Goal: Information Seeking & Learning: Check status

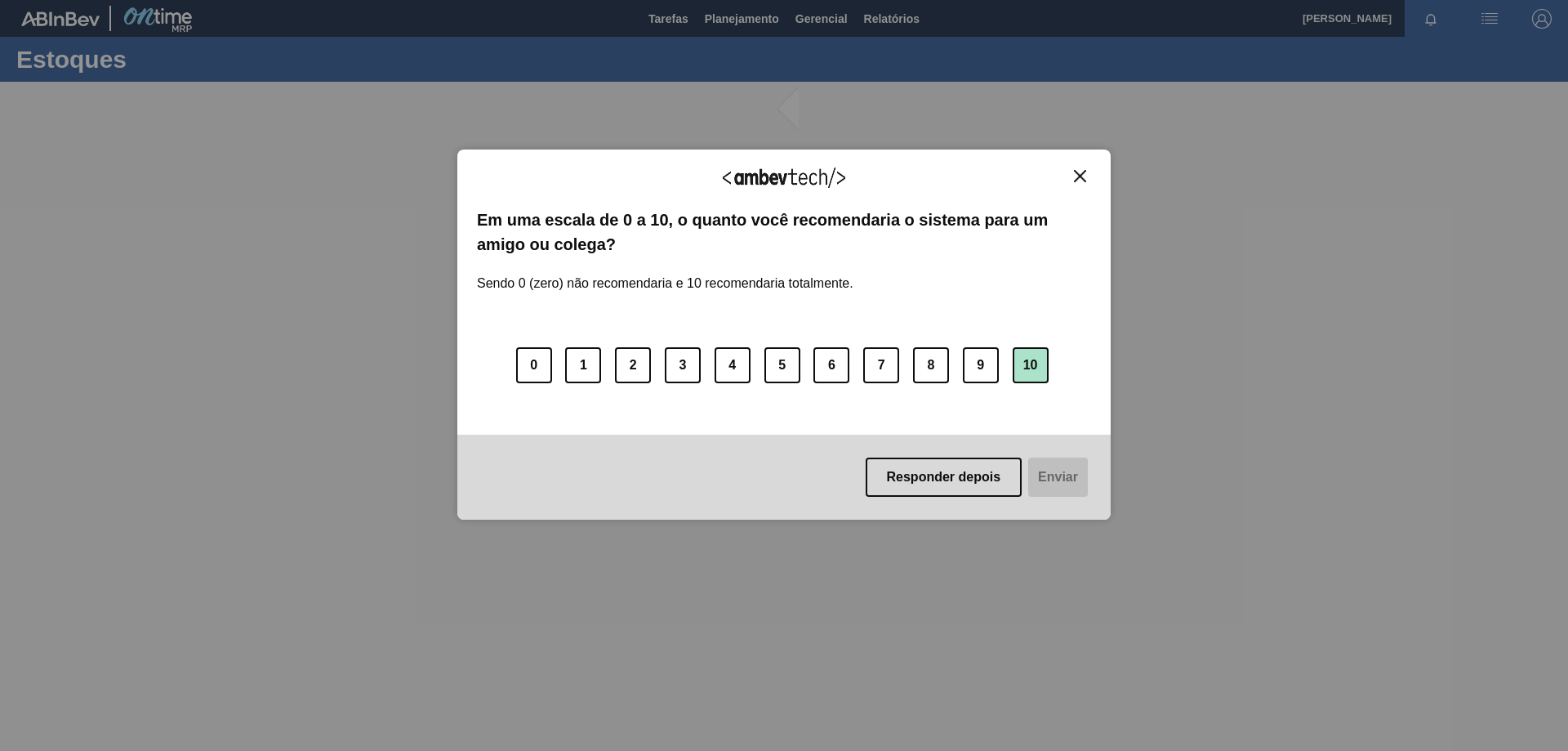
click at [1032, 371] on button "10" at bounding box center [1030, 365] width 36 height 36
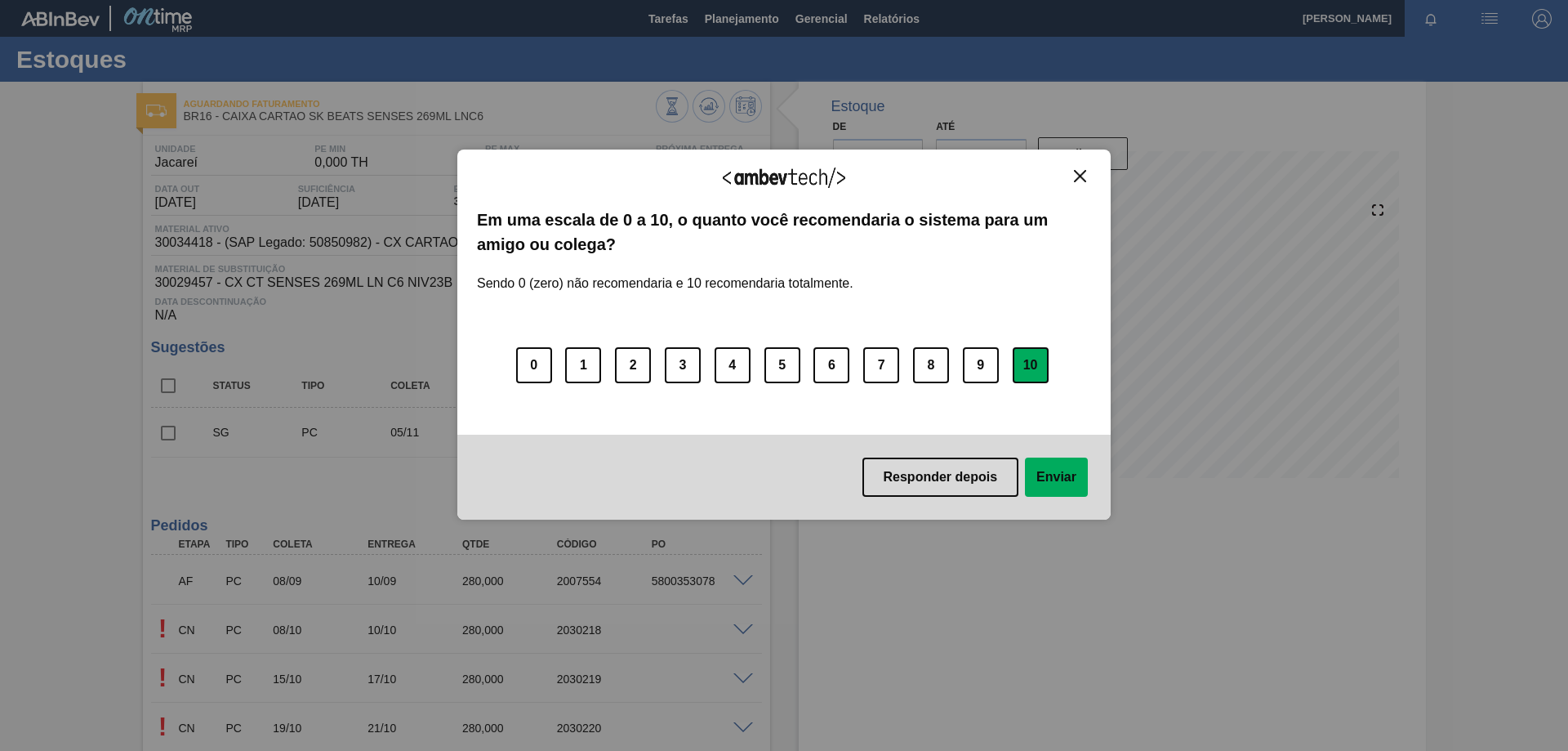
click at [1046, 473] on button "Enviar" at bounding box center [1056, 477] width 63 height 39
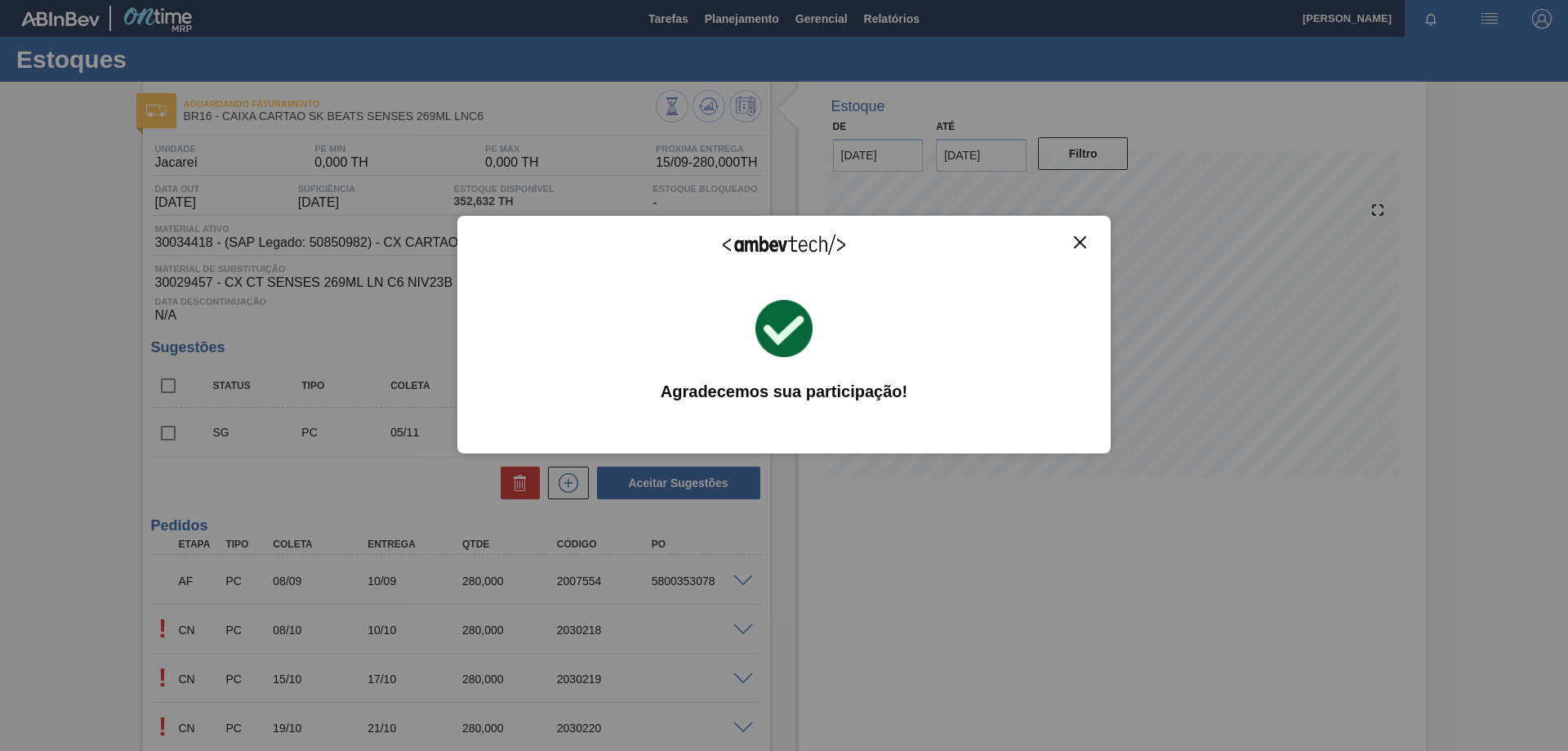
click at [1073, 245] on button "Close" at bounding box center [1079, 242] width 22 height 13
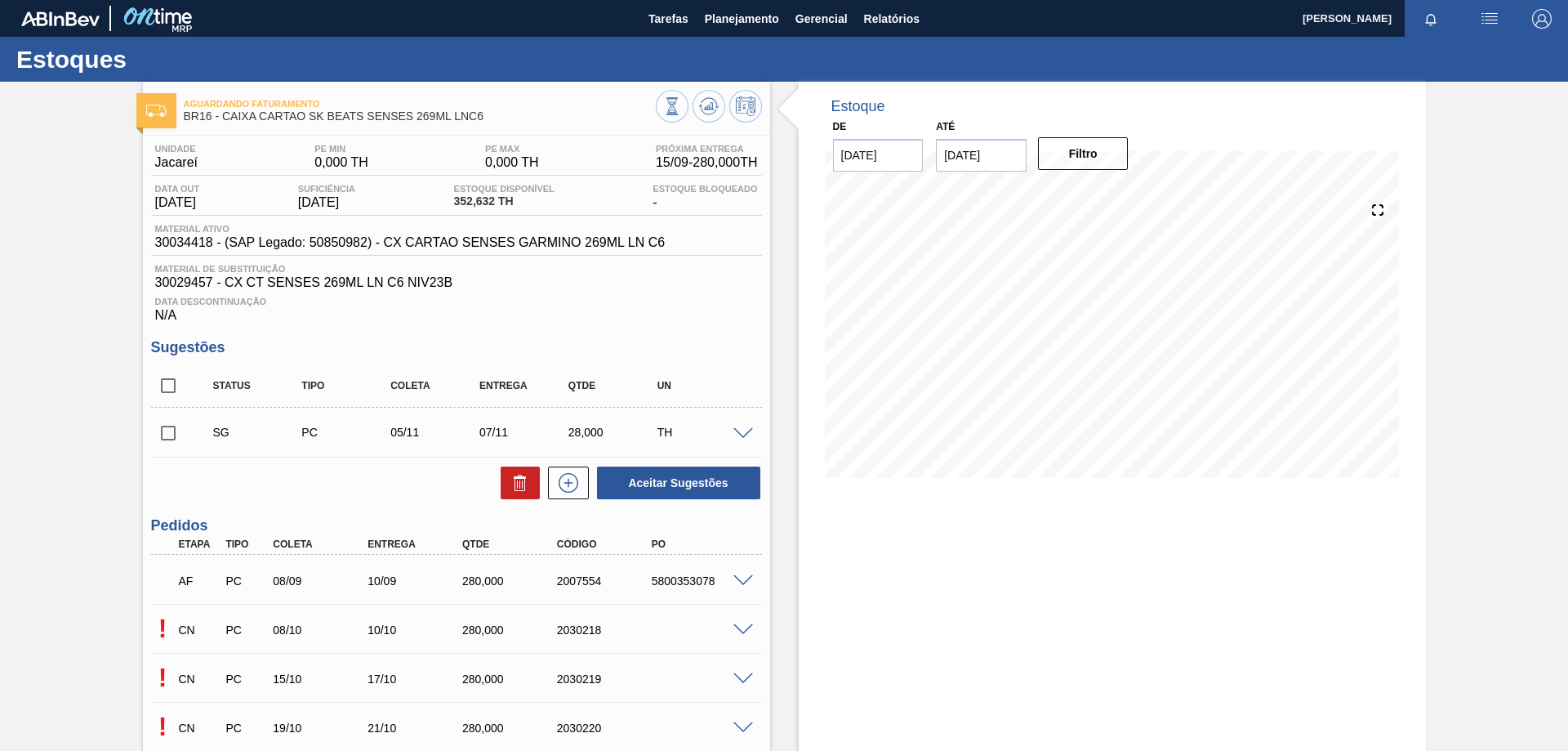
click at [1481, 16] on img "button" at bounding box center [1489, 18] width 19 height 19
click at [758, 20] on div at bounding box center [784, 376] width 1568 height 751
click at [739, 23] on span "Planejamento" at bounding box center [741, 18] width 74 height 19
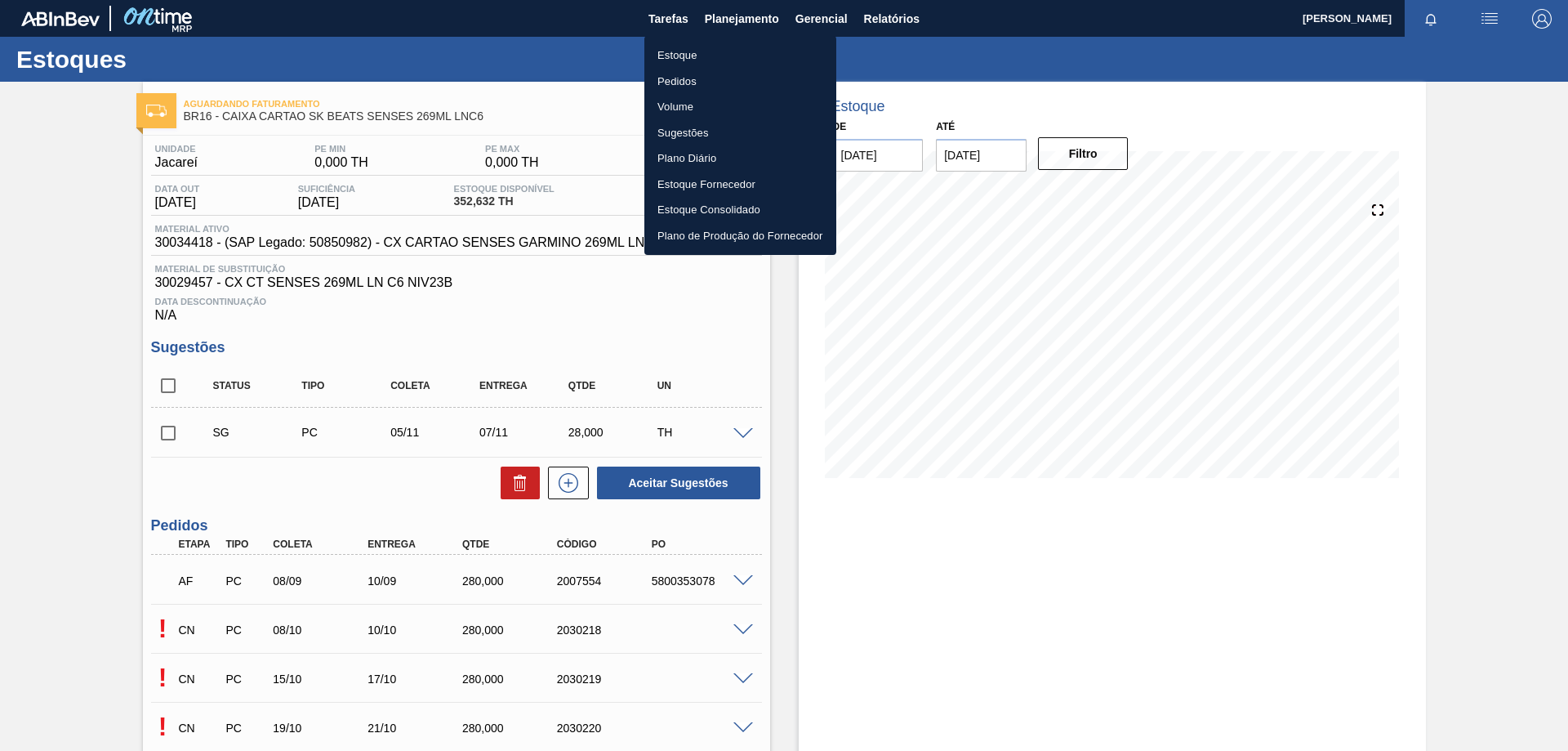
click at [755, 19] on div at bounding box center [784, 376] width 1568 height 751
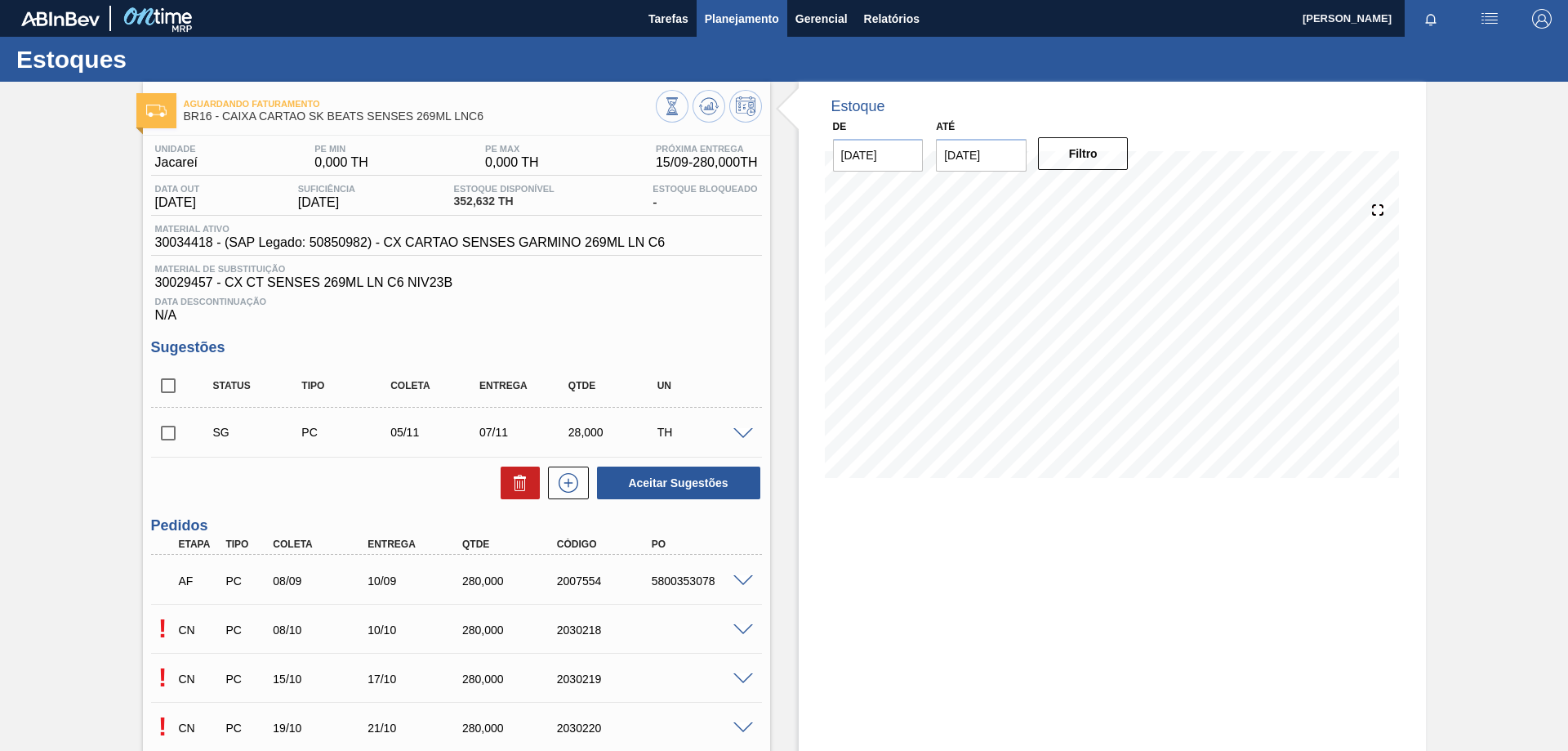
click at [729, 24] on span "Planejamento" at bounding box center [741, 18] width 74 height 19
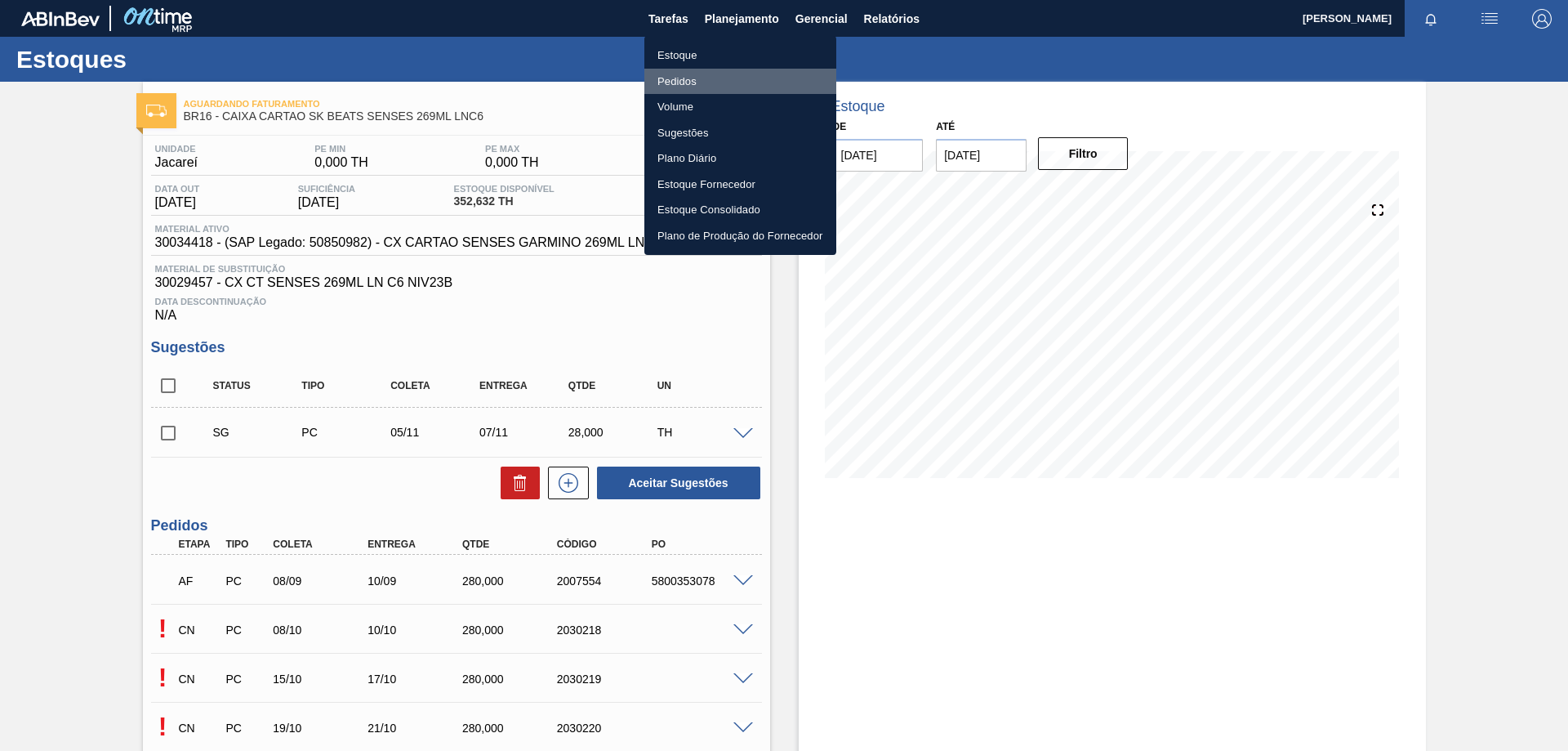
click at [681, 81] on li "Pedidos" at bounding box center [739, 81] width 192 height 26
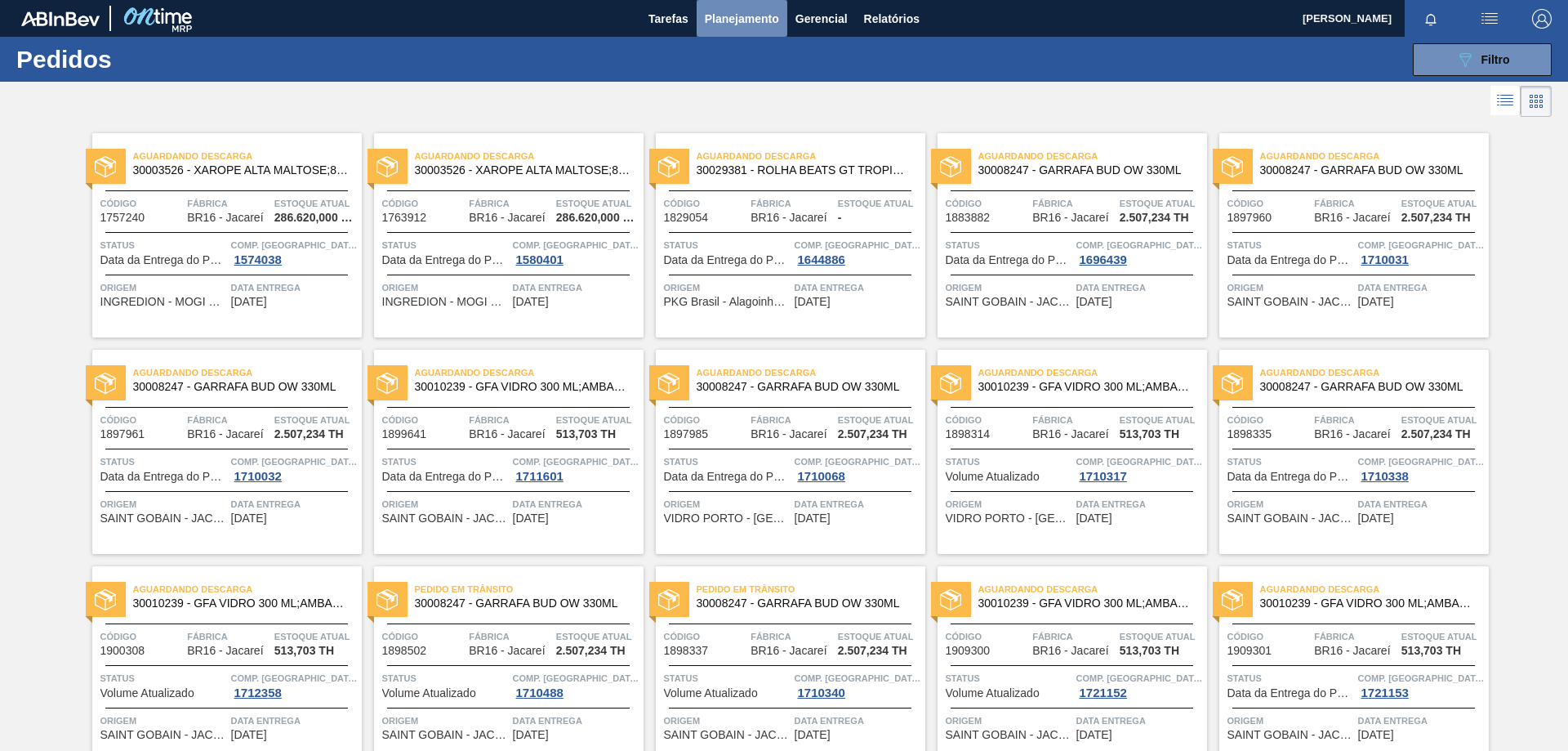
click at [758, 26] on span "Planejamento" at bounding box center [741, 18] width 74 height 19
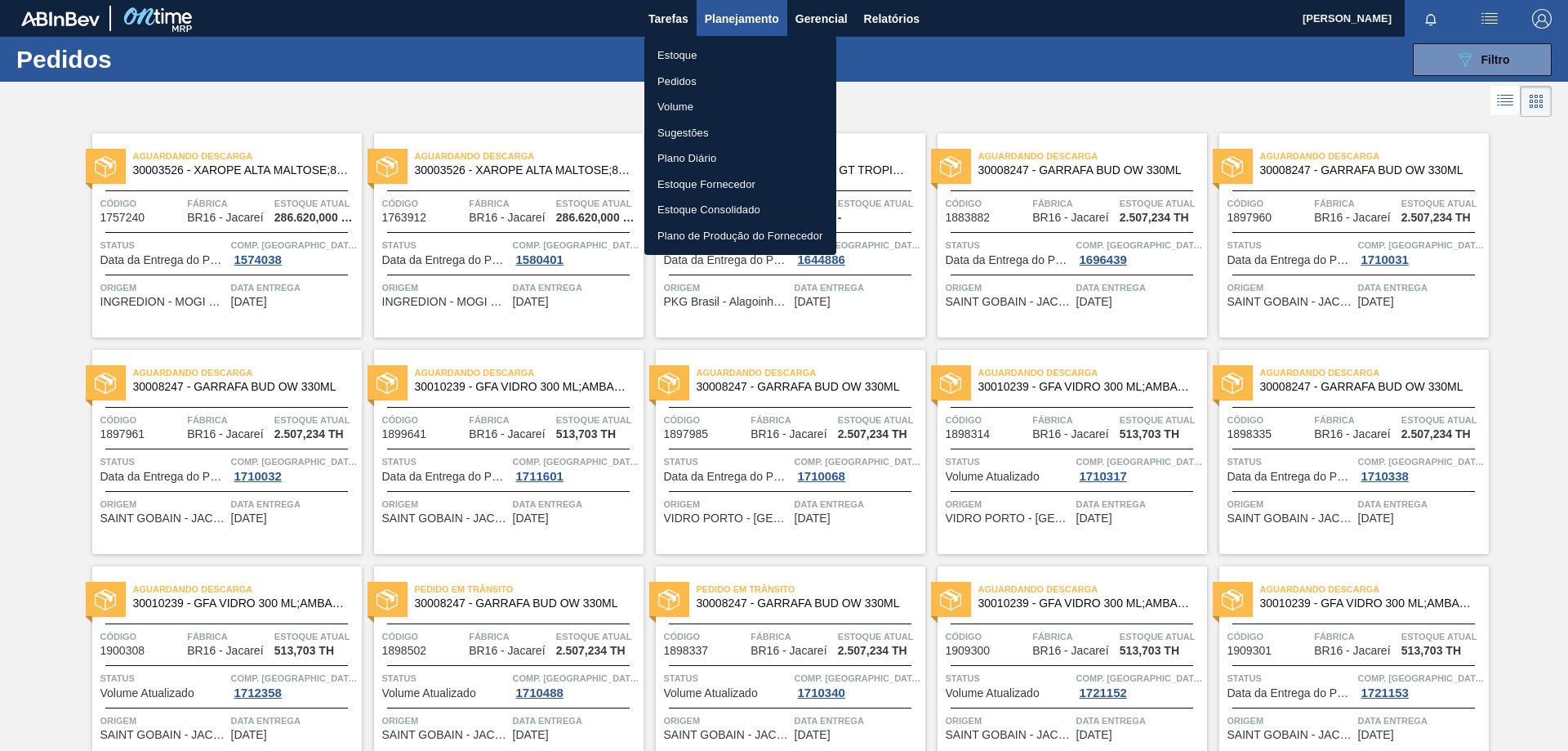
click at [691, 53] on li "Estoque" at bounding box center [739, 55] width 192 height 26
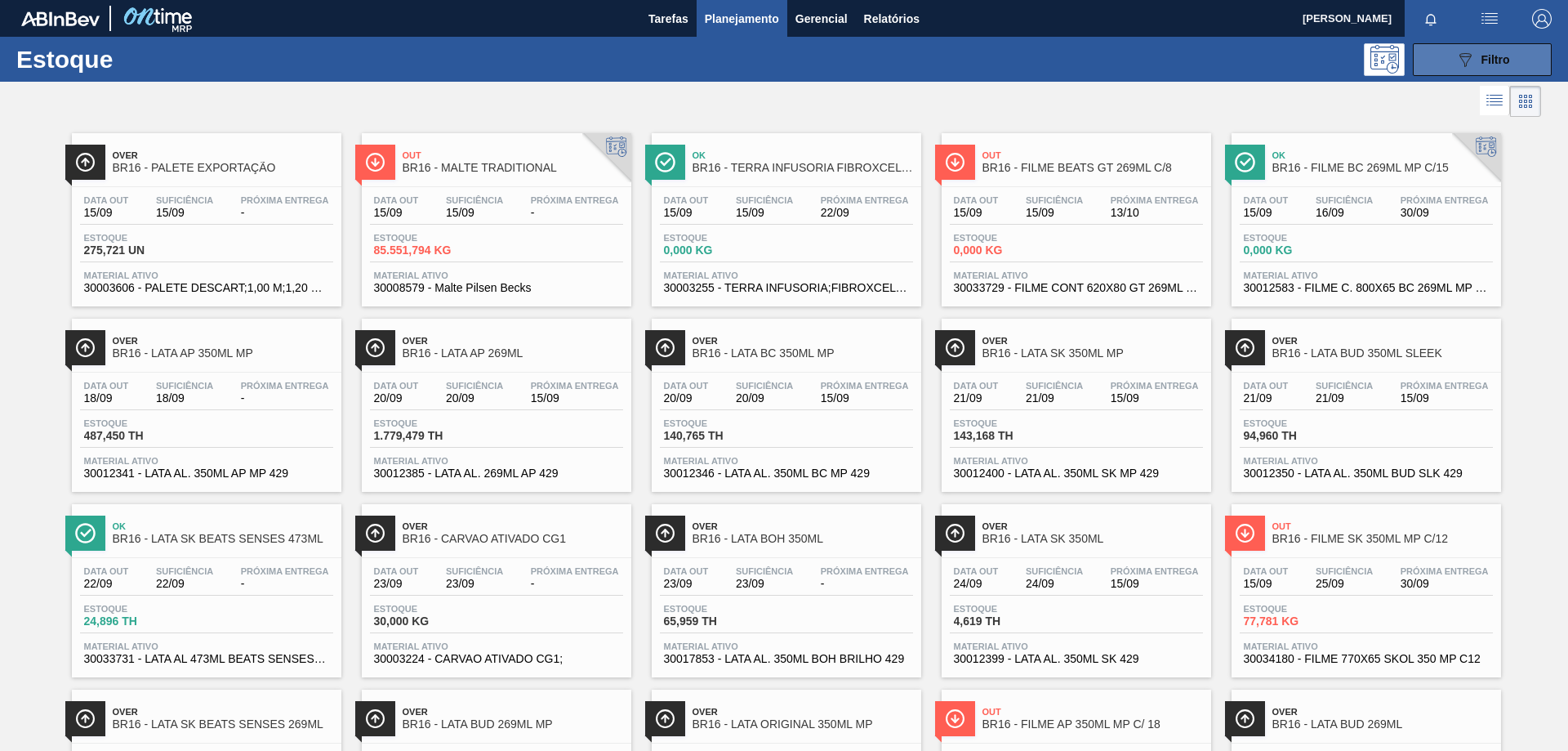
click at [1481, 72] on button "089F7B8B-B2A5-4AFE-B5C0-19BA573D28AC Filtro" at bounding box center [1481, 60] width 139 height 33
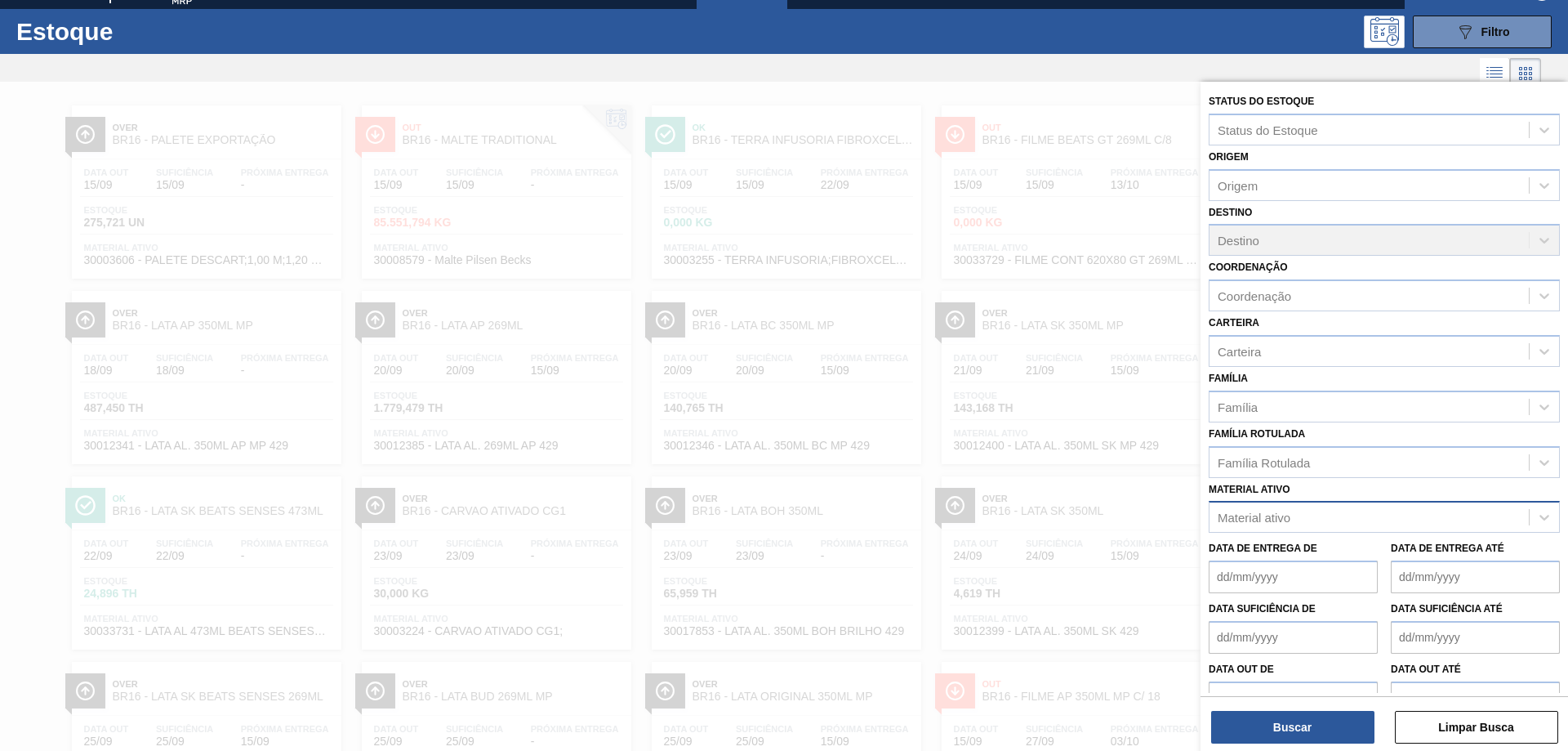
click at [1267, 514] on div "Material ativo" at bounding box center [1253, 517] width 72 height 13
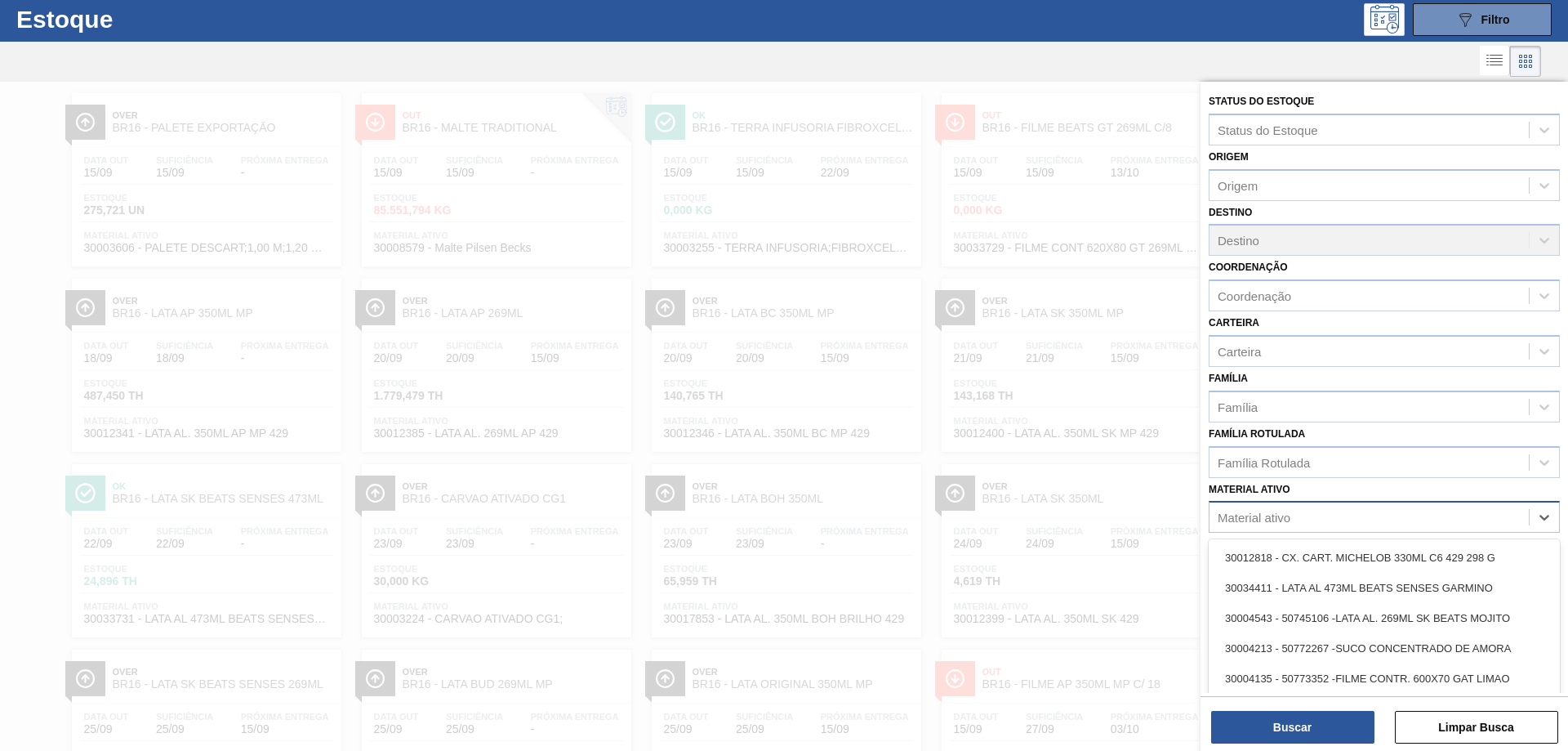
scroll to position [40, 0]
paste ativo "30002293"
type ativo "30002293"
click at [1287, 551] on div "30002293 - FOLHA SEP. PAPEL CARTAO 1200x1000M 350g" at bounding box center [1383, 557] width 351 height 30
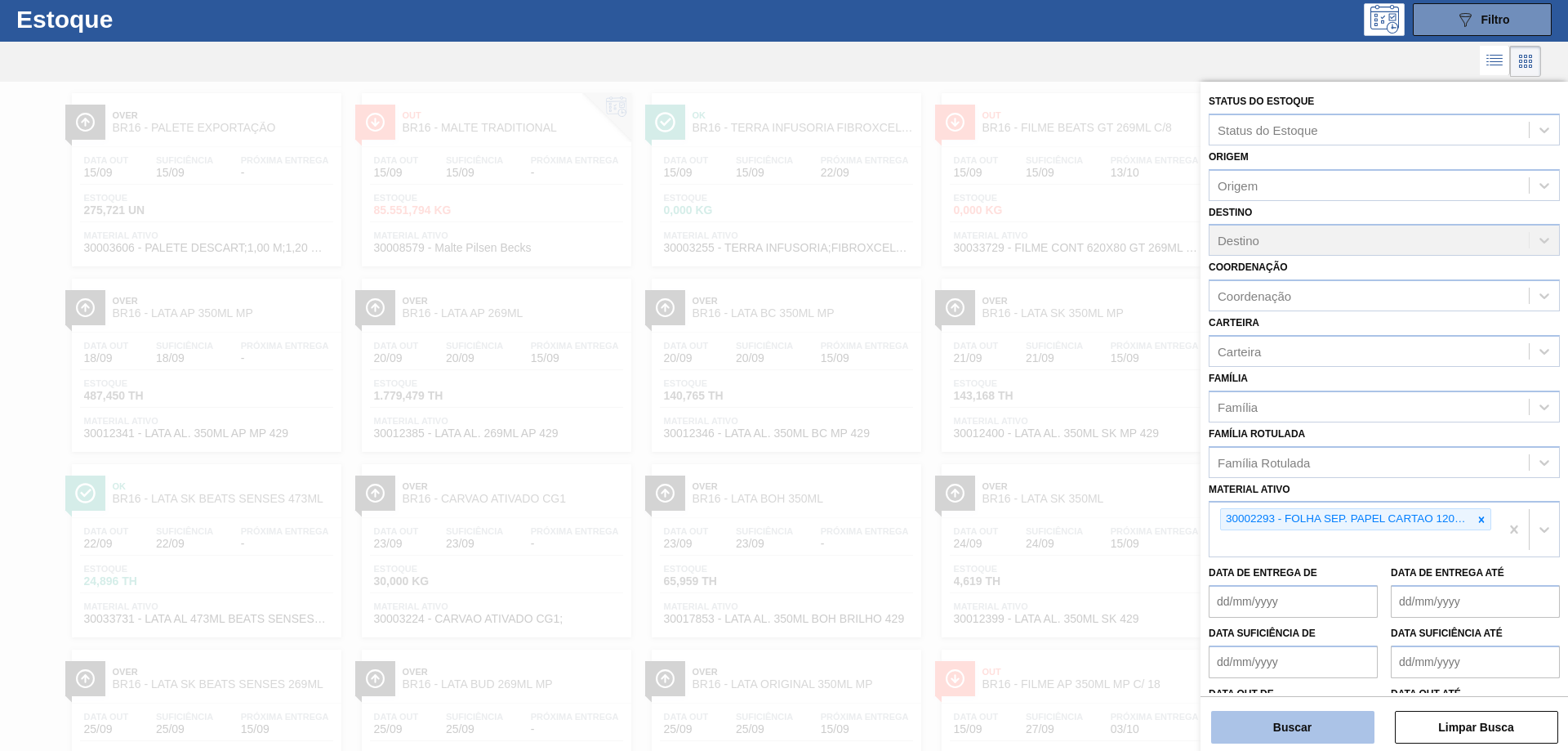
click at [1316, 720] on button "Buscar" at bounding box center [1293, 727] width 164 height 33
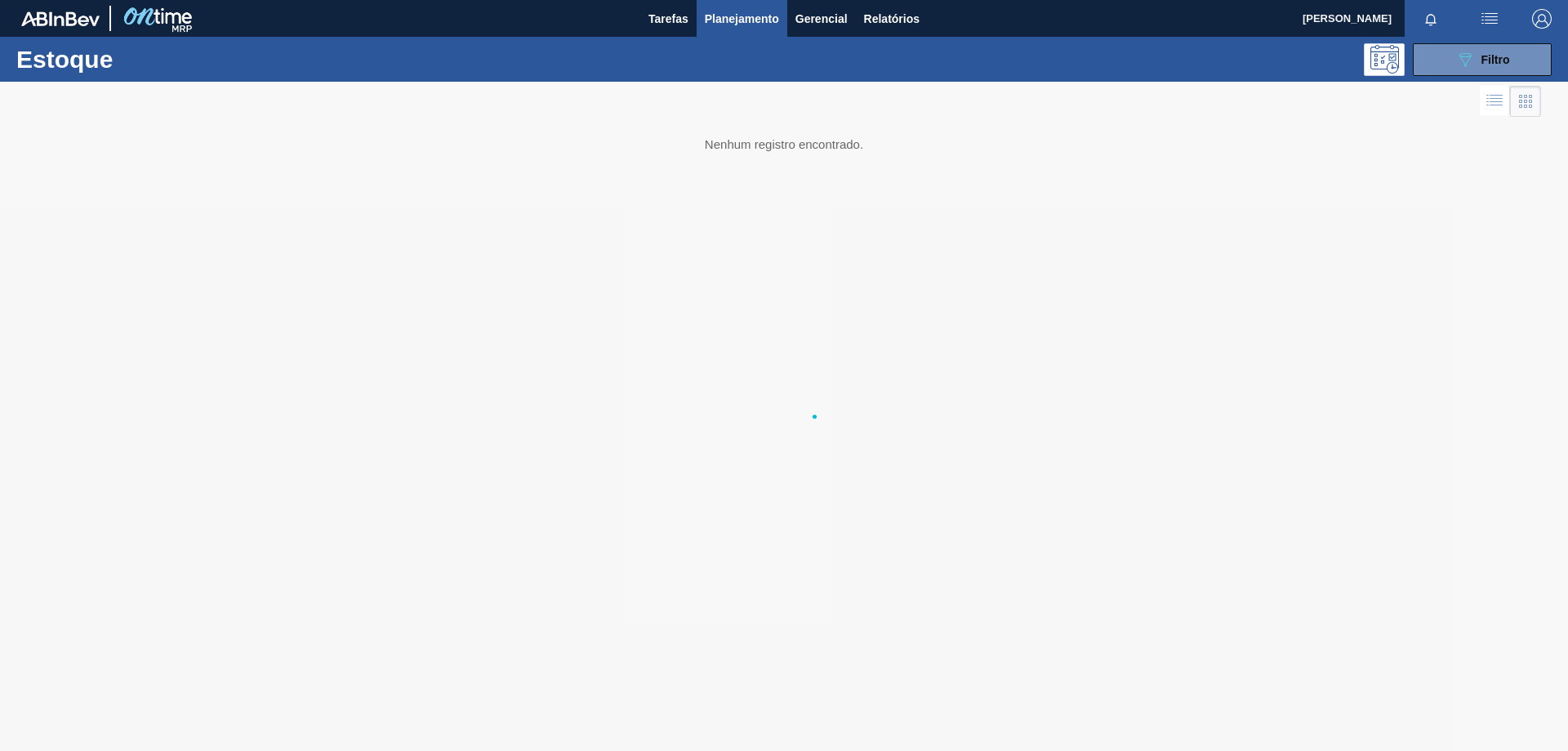
scroll to position [0, 0]
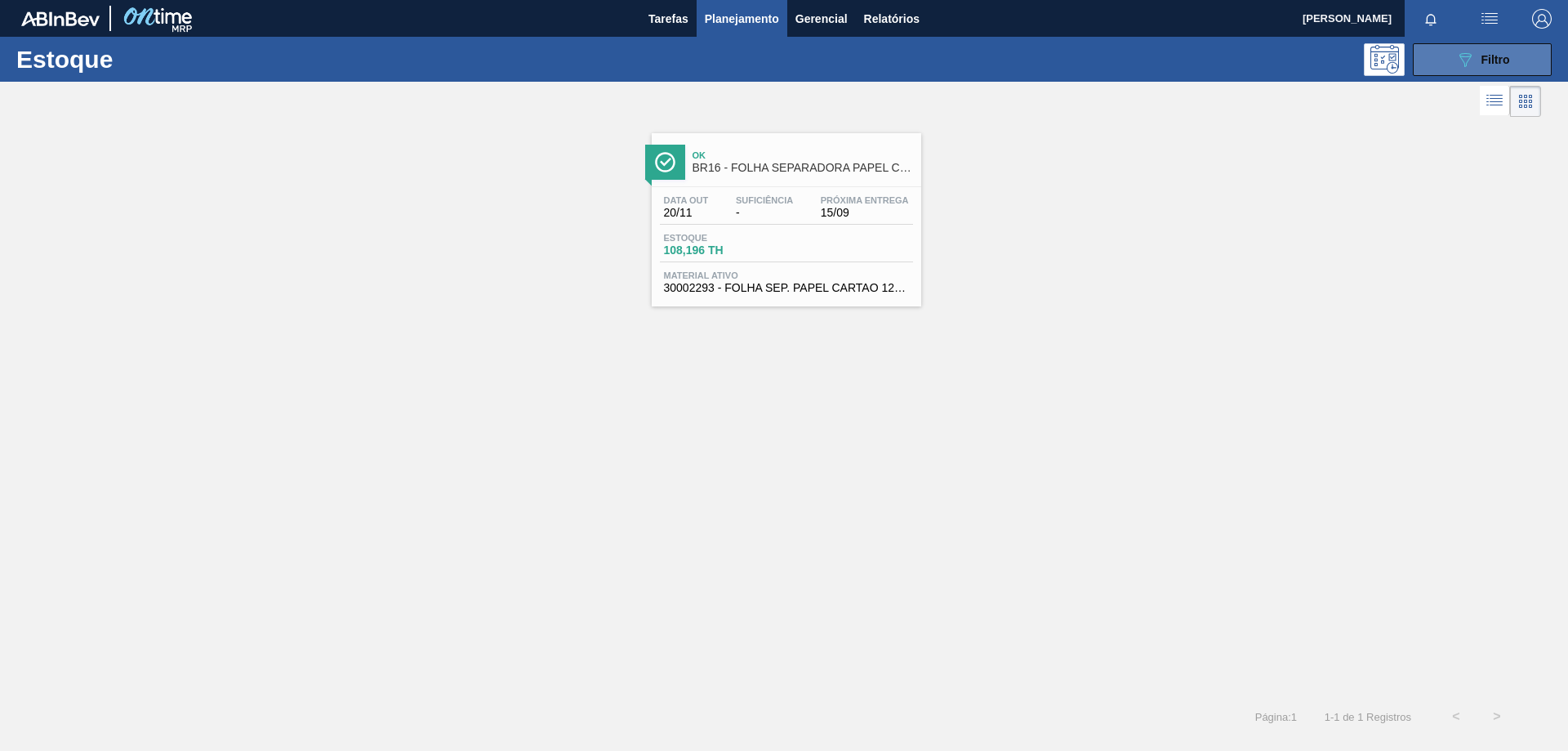
click at [1459, 67] on icon "089F7B8B-B2A5-4AFE-B5C0-19BA573D28AC" at bounding box center [1465, 60] width 19 height 19
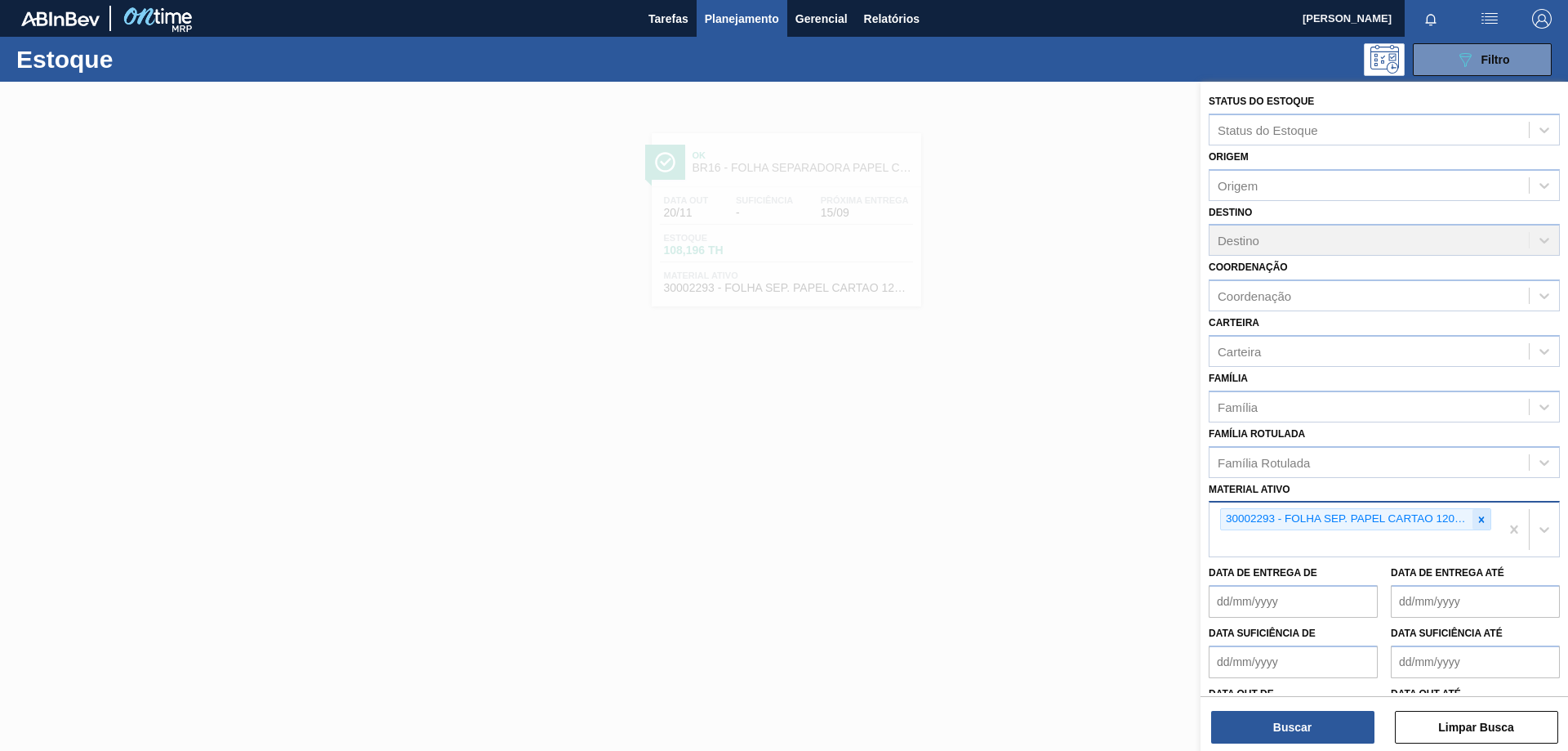
click at [1478, 517] on icon at bounding box center [1481, 520] width 12 height 12
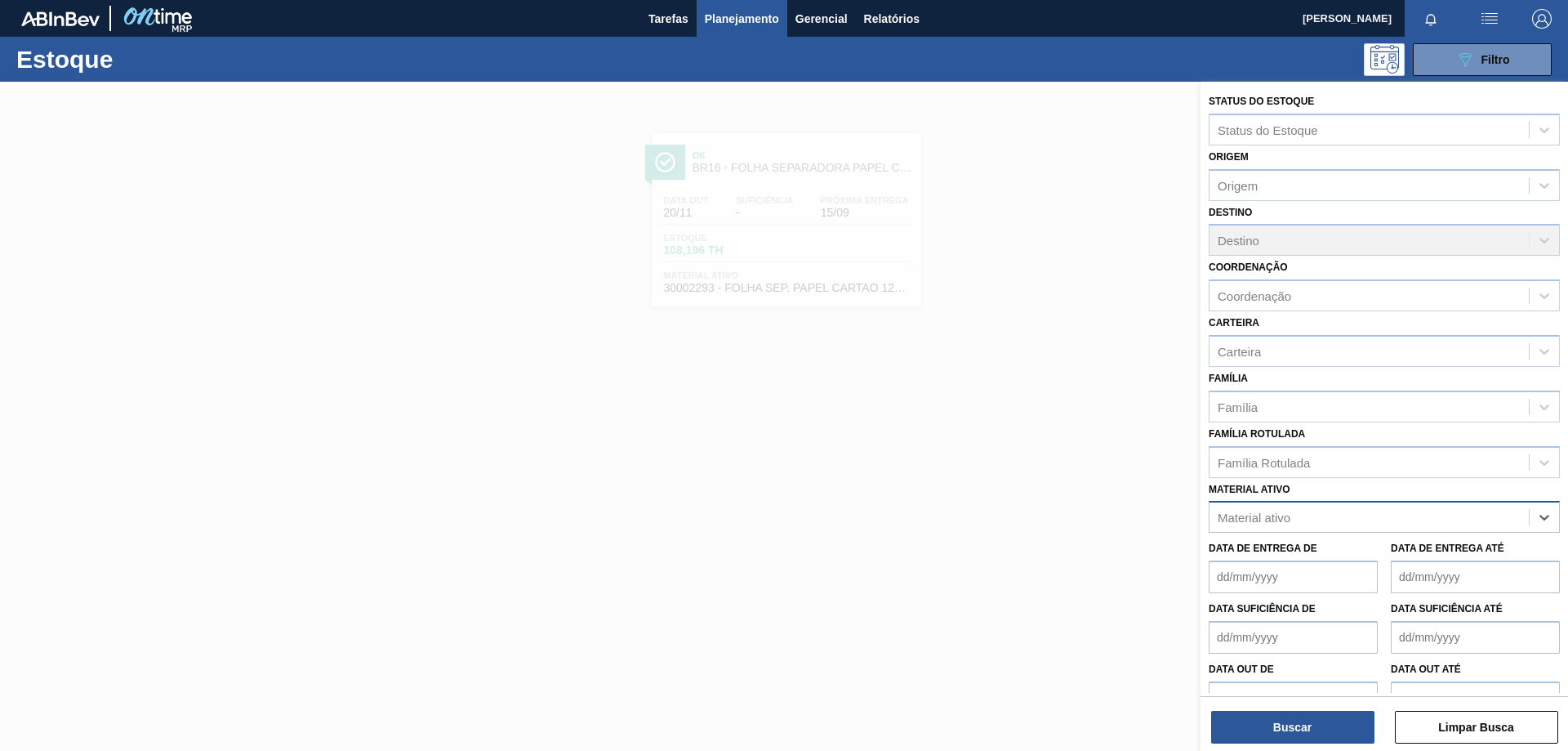
click at [1344, 517] on div "Material ativo" at bounding box center [1369, 517] width 320 height 24
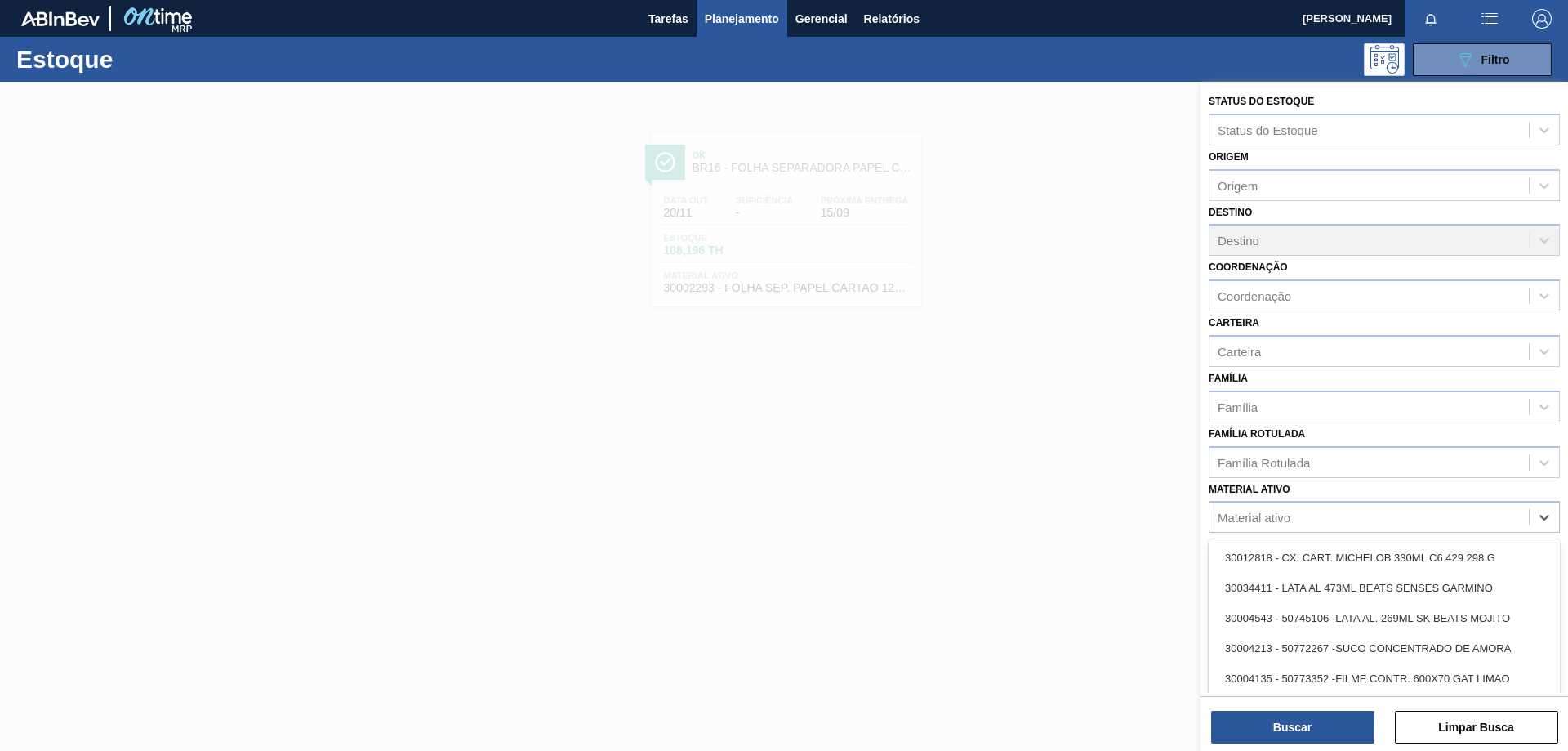
paste ativo "30003188"
type ativo "30003188"
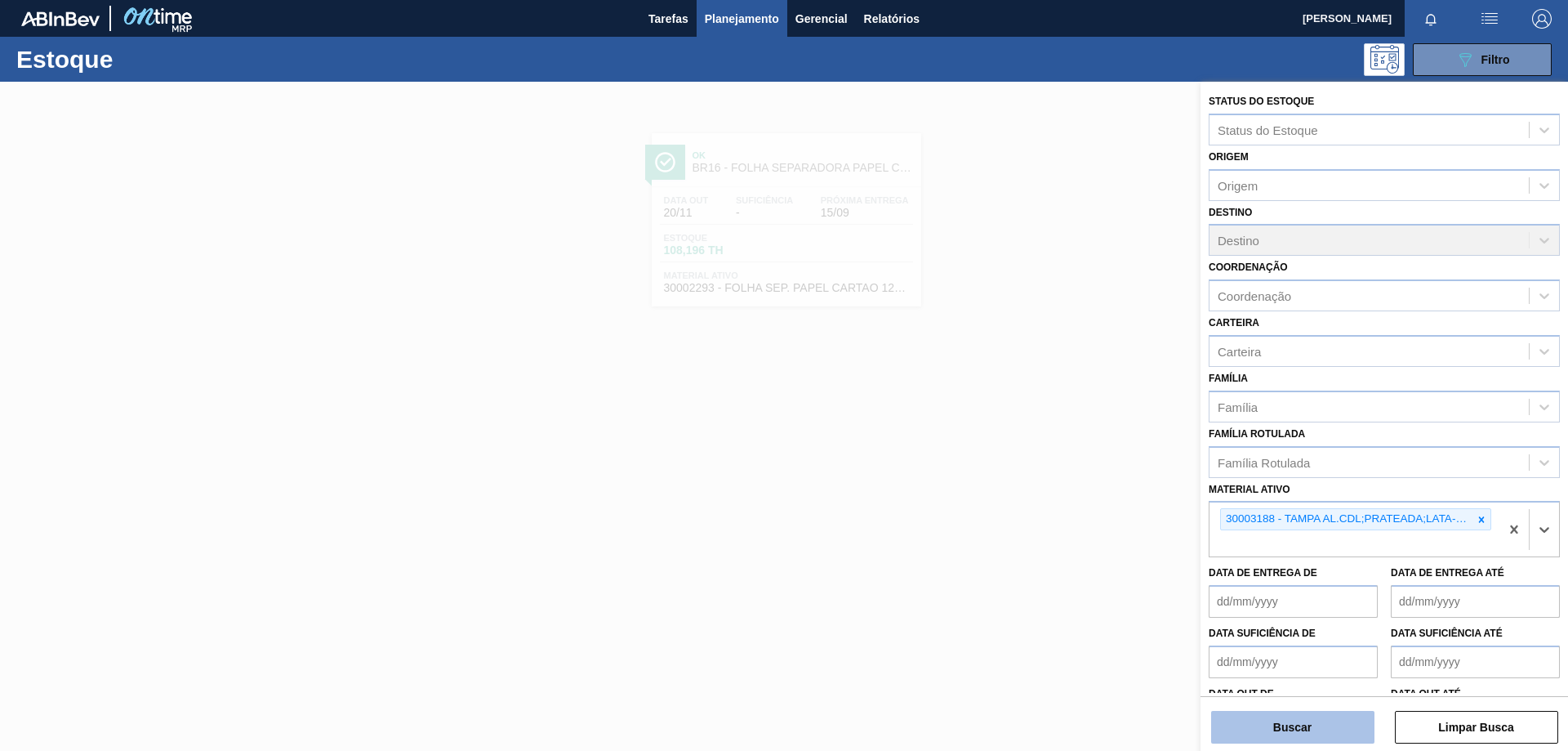
click at [1299, 738] on button "Buscar" at bounding box center [1293, 727] width 164 height 33
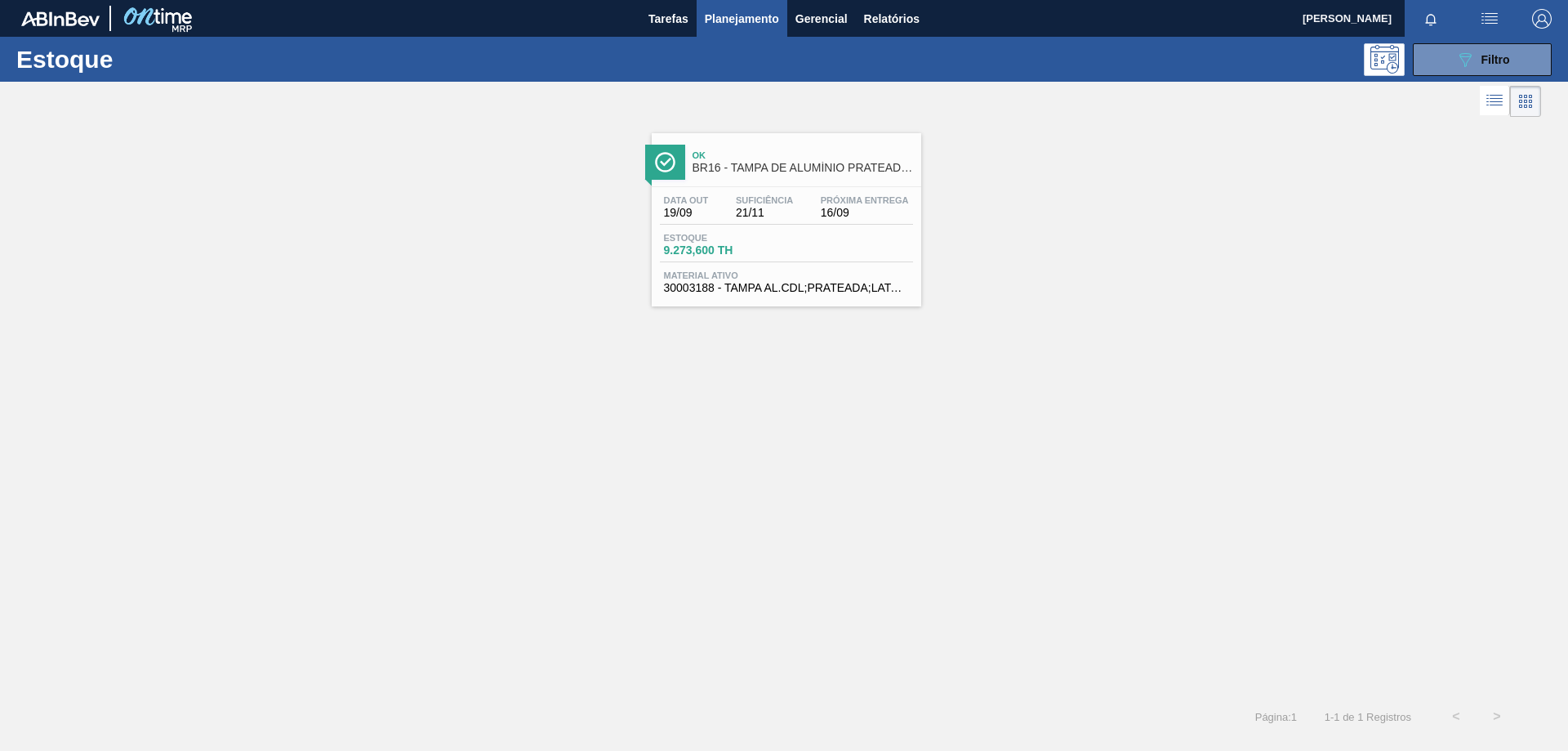
click at [851, 266] on div "Data out 19/09 Suficiência 21/11 Próxima Entrega 16/09 Estoque 9.273,600 TH Mat…" at bounding box center [786, 242] width 270 height 111
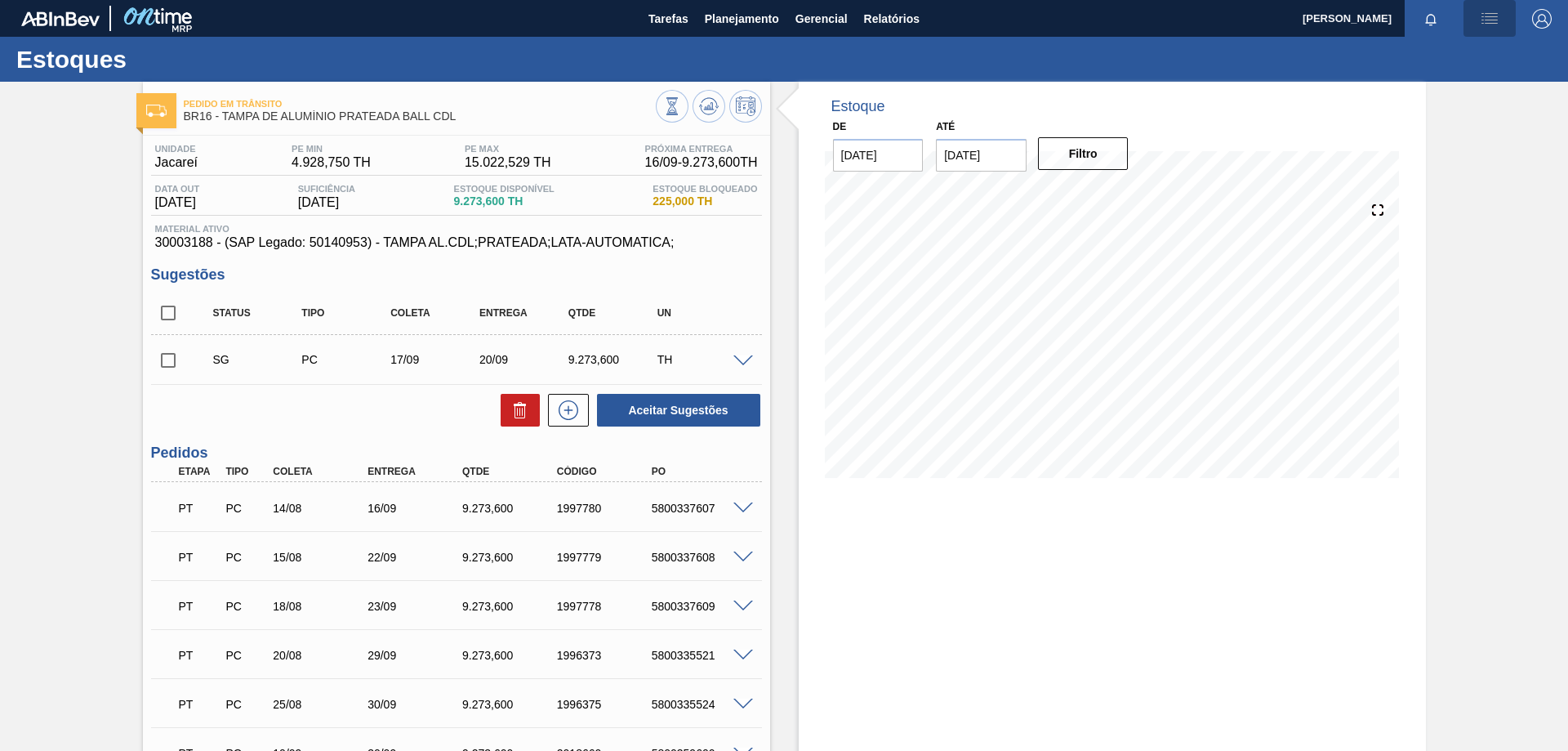
click at [1482, 16] on img "button" at bounding box center [1489, 18] width 19 height 19
click at [1487, 27] on div at bounding box center [784, 376] width 1568 height 751
click at [1488, 17] on img "button" at bounding box center [1489, 18] width 19 height 19
click at [1488, 17] on div at bounding box center [784, 376] width 1568 height 751
click at [1119, 148] on button "Filtro" at bounding box center [1083, 154] width 90 height 33
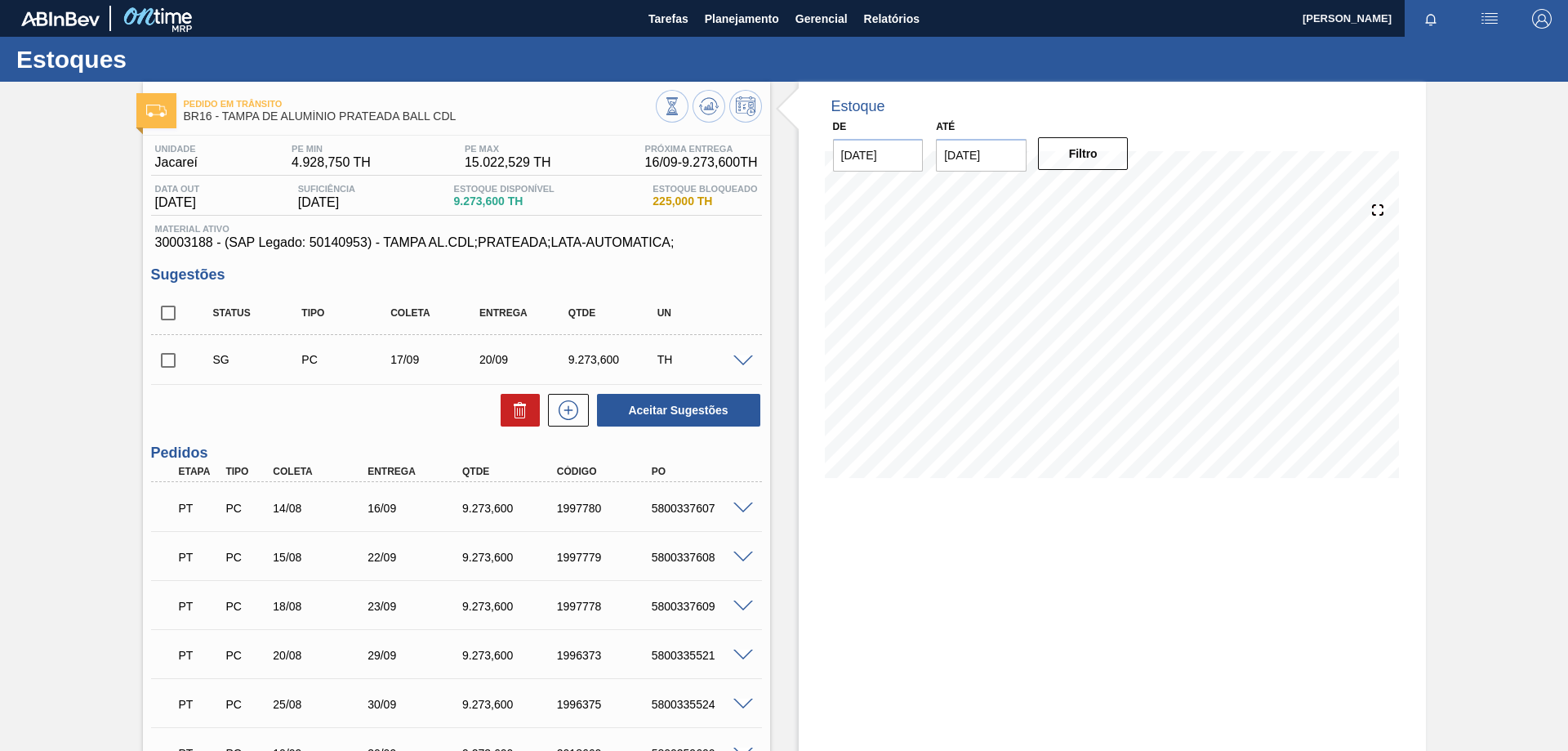
click at [1485, 22] on img "button" at bounding box center [1489, 18] width 19 height 19
click at [737, 17] on div at bounding box center [784, 376] width 1568 height 751
click at [735, 24] on span "Planejamento" at bounding box center [741, 18] width 74 height 19
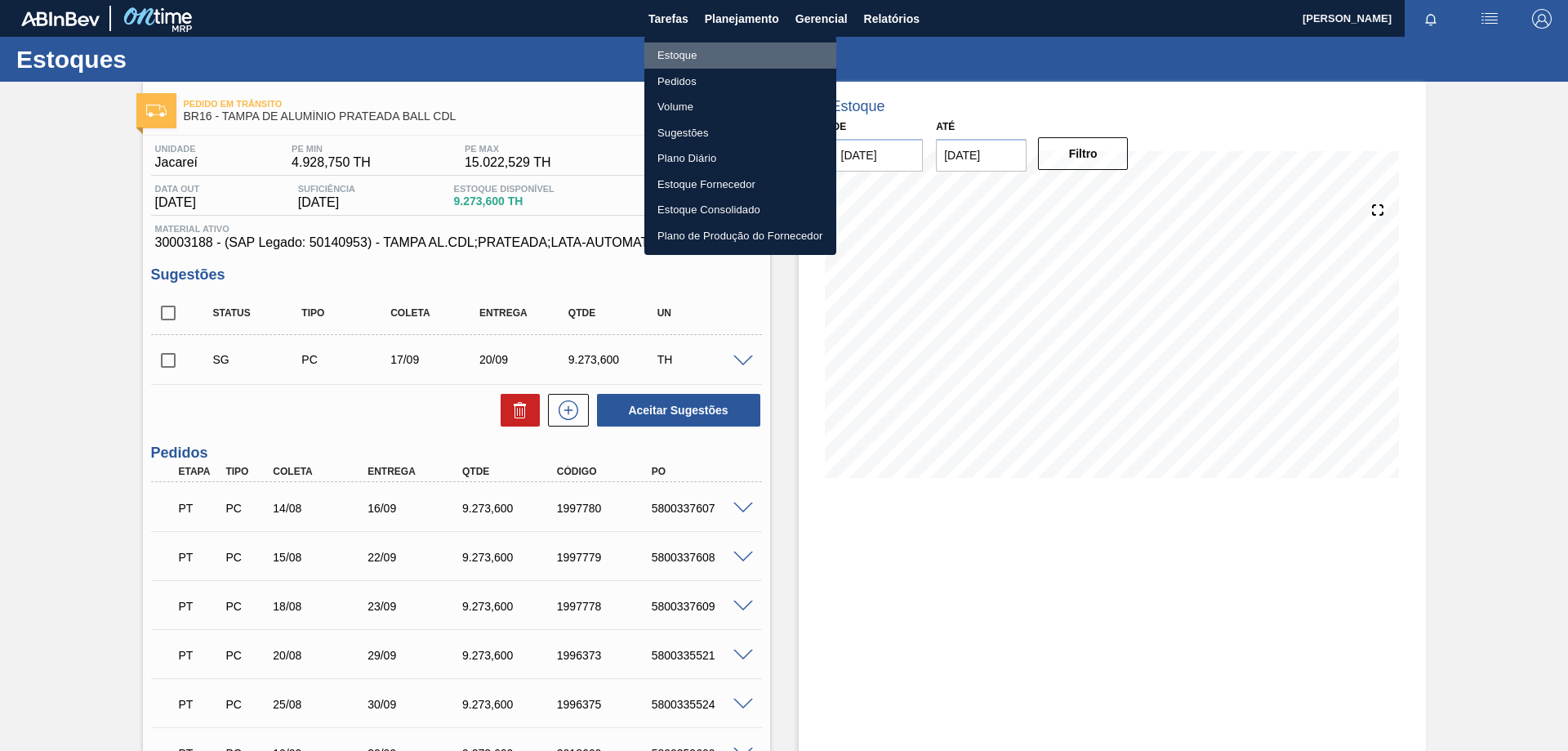
drag, startPoint x: 688, startPoint y: 51, endPoint x: 994, endPoint y: 72, distance: 306.7
click at [689, 51] on li "Estoque" at bounding box center [739, 55] width 192 height 26
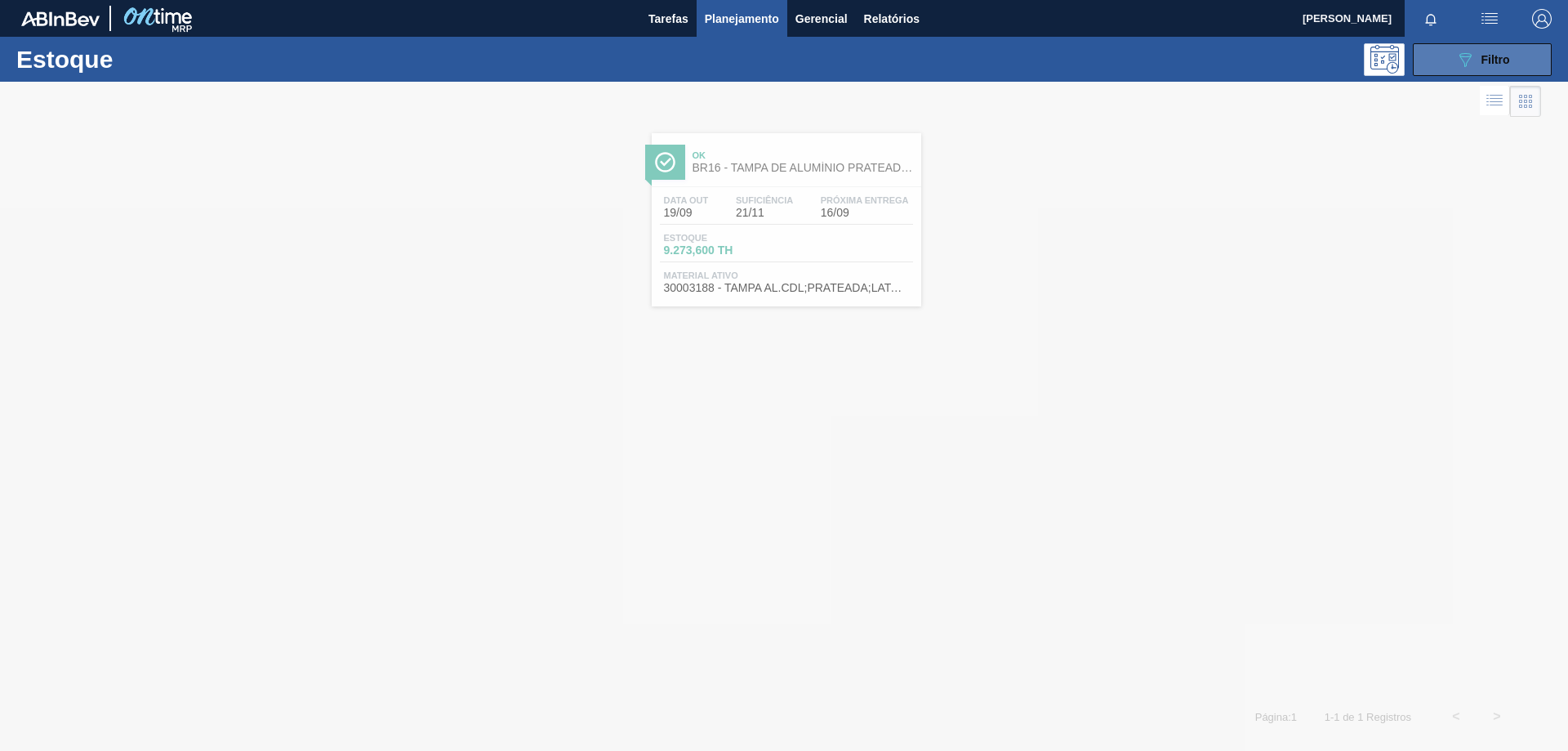
click at [1484, 58] on span "Filtro" at bounding box center [1496, 60] width 29 height 13
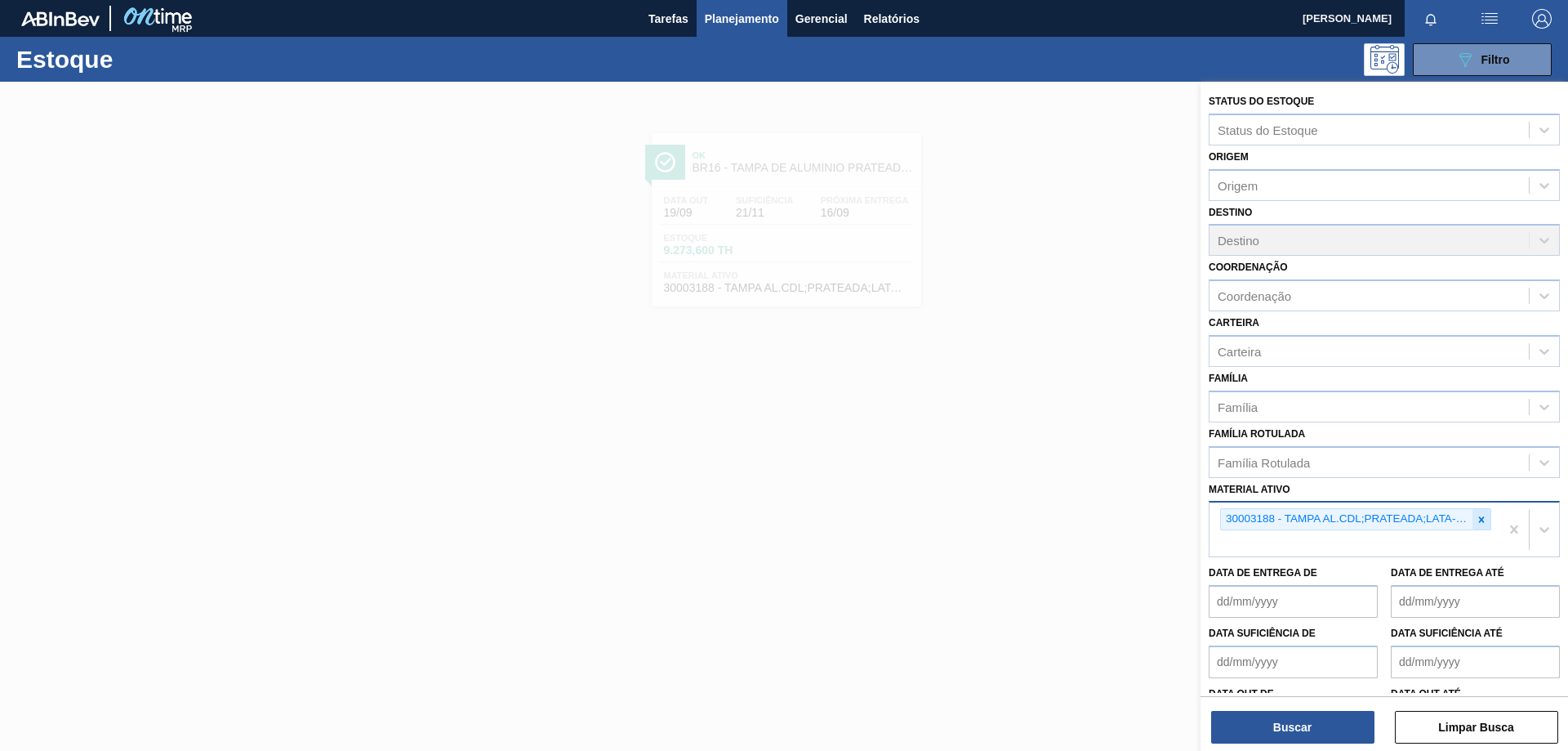
click at [1482, 517] on icon at bounding box center [1481, 520] width 12 height 12
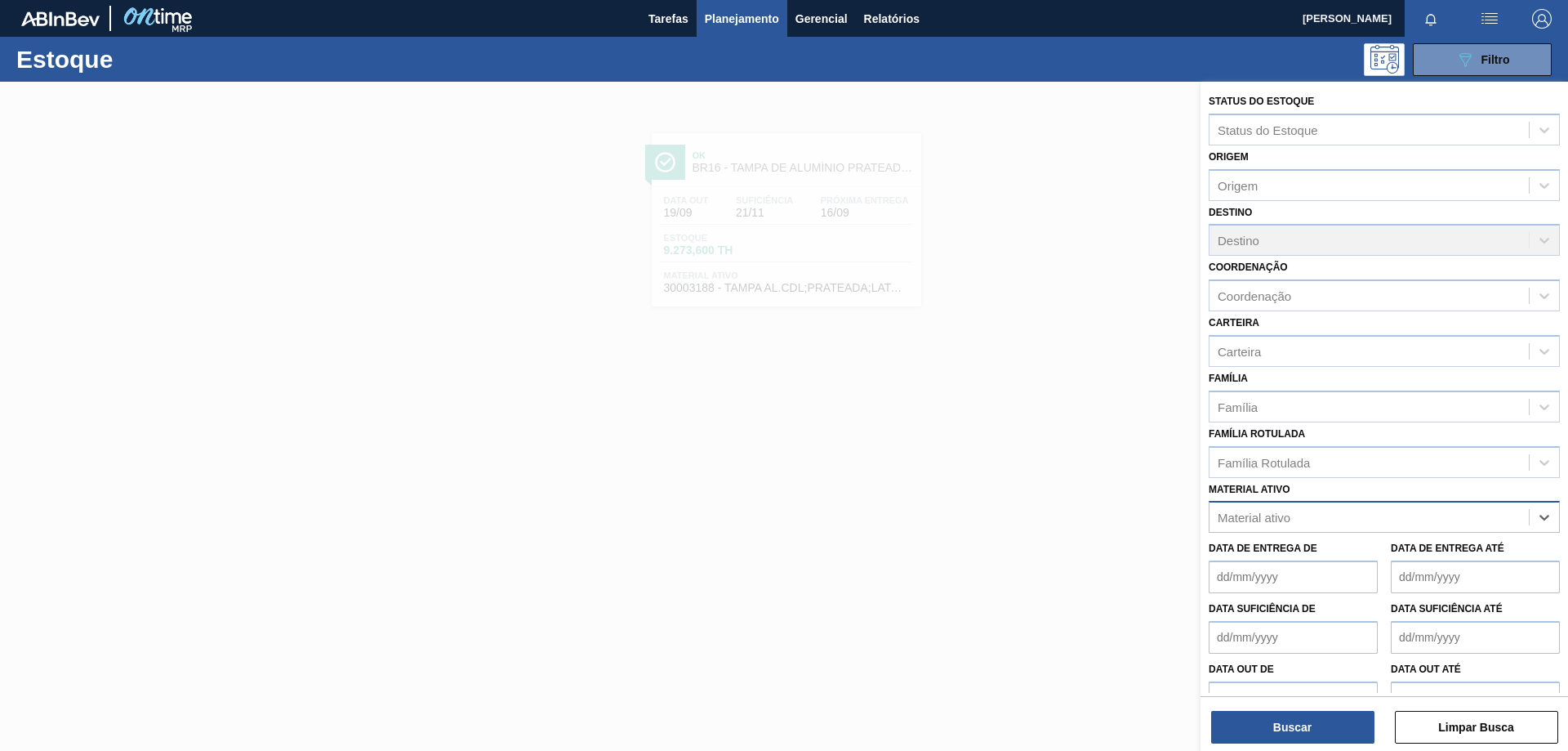
paste ativo "30002293"
type ativo "30002293"
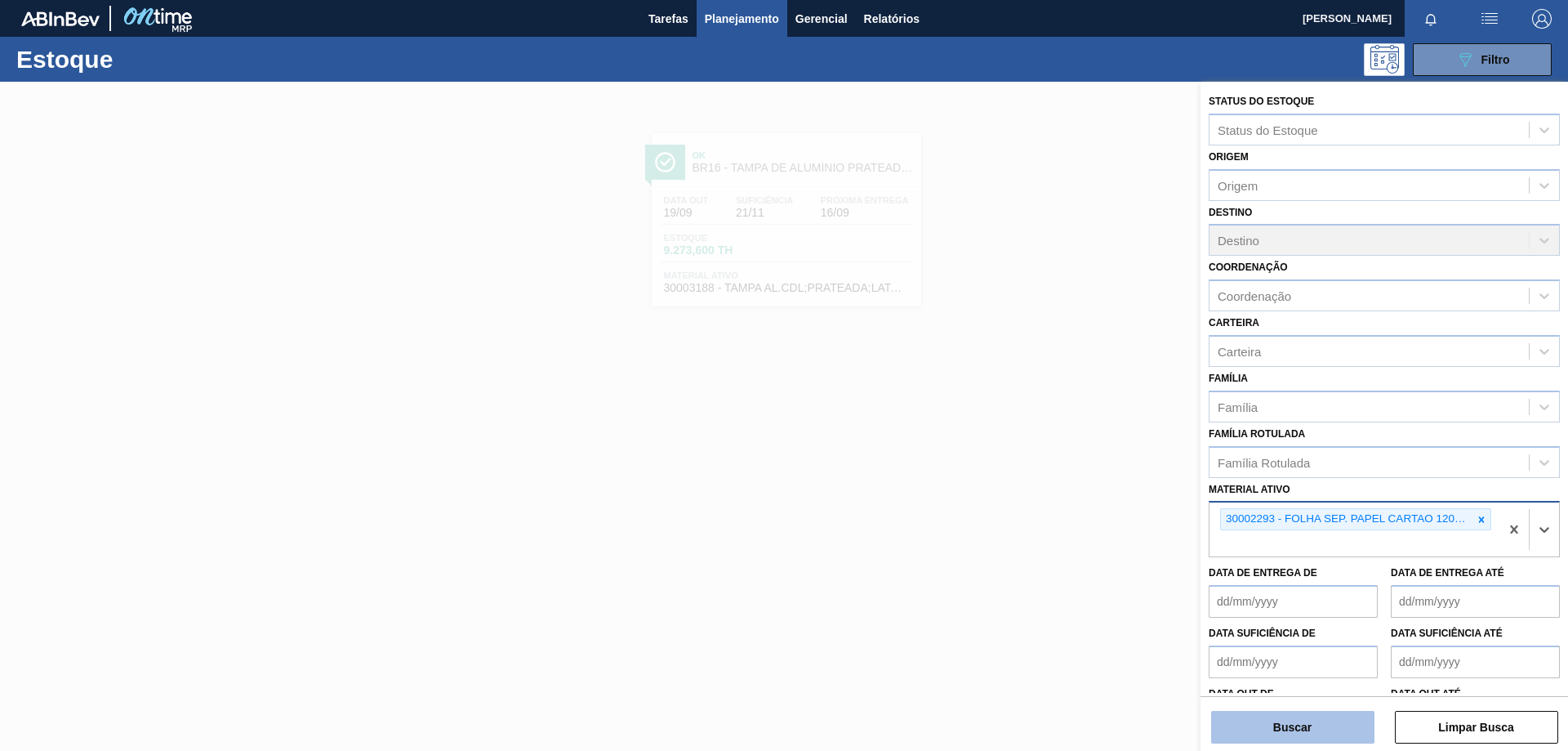
click at [1309, 735] on button "Buscar" at bounding box center [1293, 727] width 164 height 33
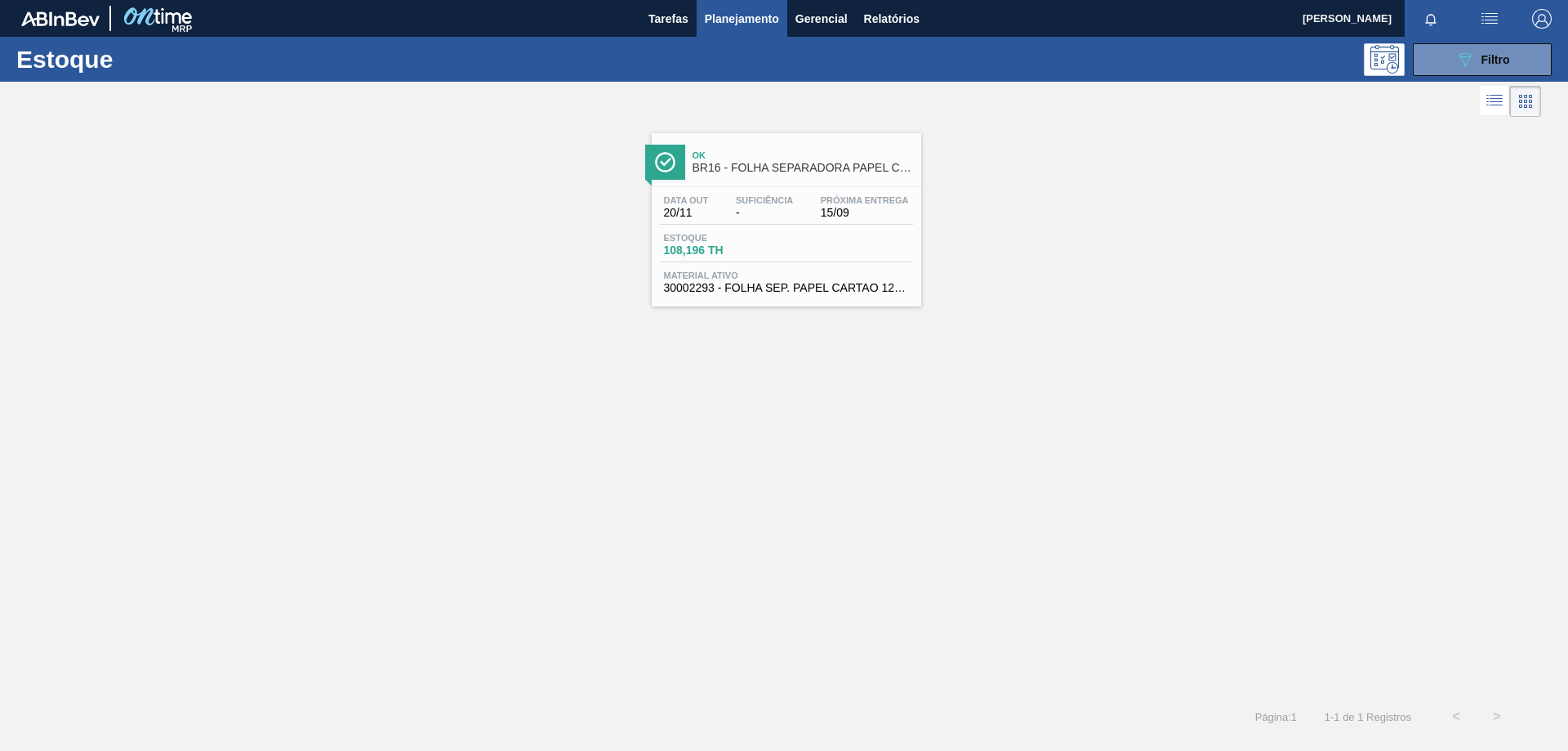
click at [760, 170] on span "BR16 - FOLHA SEPARADORA PAPEL CARTÃO" at bounding box center [802, 168] width 220 height 13
